Goal: Information Seeking & Learning: Learn about a topic

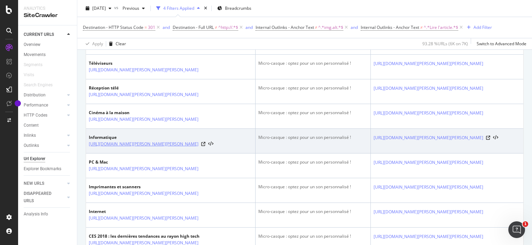
scroll to position [383, 0]
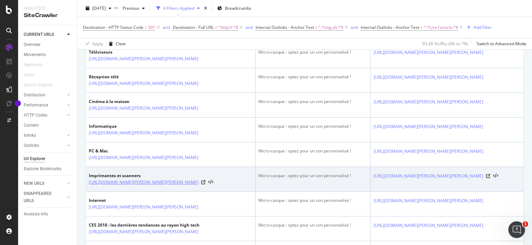
click at [163, 186] on link "[URL][DOMAIN_NAME]" at bounding box center [144, 182] width 110 height 7
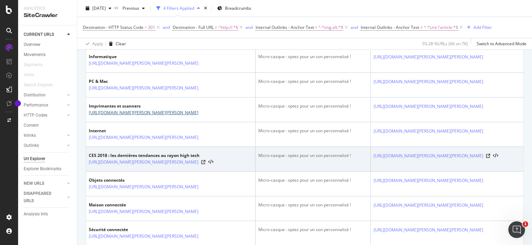
scroll to position [488, 0]
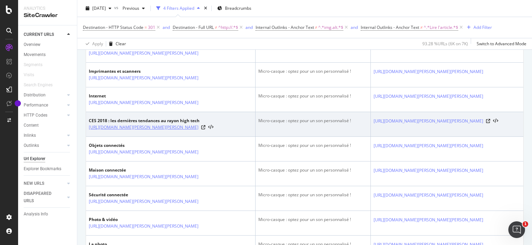
click at [176, 131] on link "https://www.darty.com/darty-et-vous/high-tech/ces-2018-les-dernieres-tendances-…" at bounding box center [144, 127] width 110 height 7
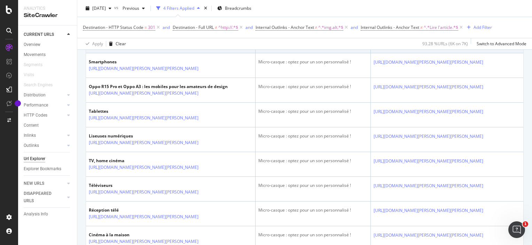
scroll to position [209, 0]
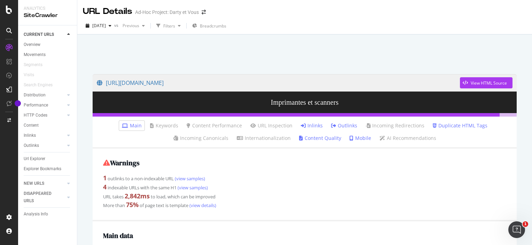
scroll to position [35, 0]
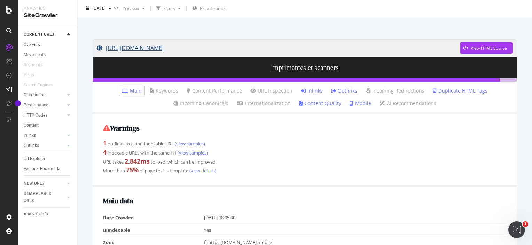
click at [255, 51] on link "[URL][DOMAIN_NAME]" at bounding box center [278, 47] width 363 height 17
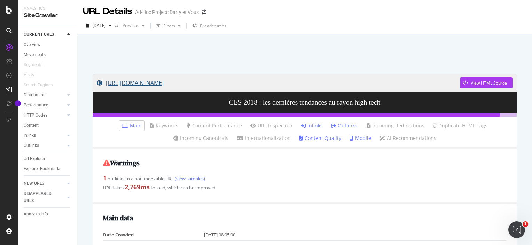
click at [191, 82] on link "[URL][DOMAIN_NAME][PERSON_NAME][PERSON_NAME]" at bounding box center [278, 82] width 363 height 17
